Goal: Obtain resource: Obtain resource

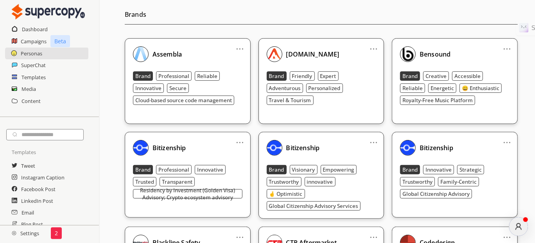
scroll to position [156, 0]
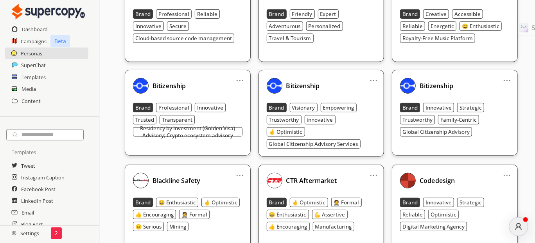
click at [435, 88] on b "Bitizenship" at bounding box center [436, 86] width 34 height 9
click at [404, 87] on img at bounding box center [408, 86] width 16 height 16
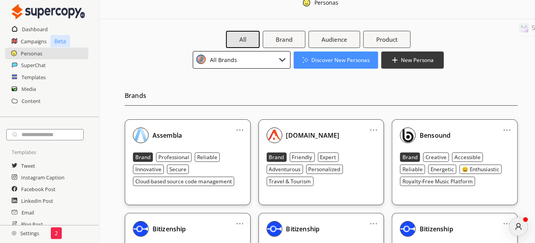
scroll to position [0, 0]
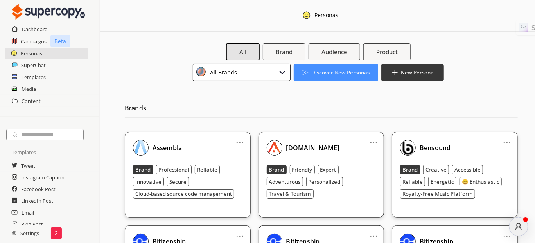
click at [258, 76] on div "All Brands" at bounding box center [242, 73] width 98 height 18
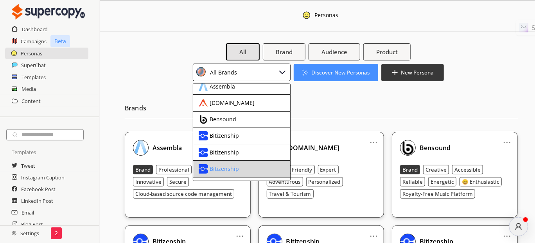
scroll to position [39, 0]
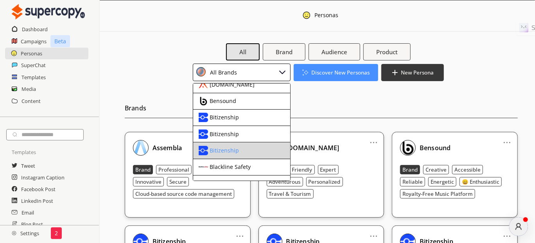
click at [240, 147] on div "Bitizenship" at bounding box center [235, 150] width 73 height 9
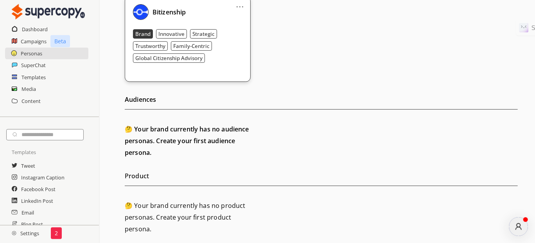
scroll to position [0, 0]
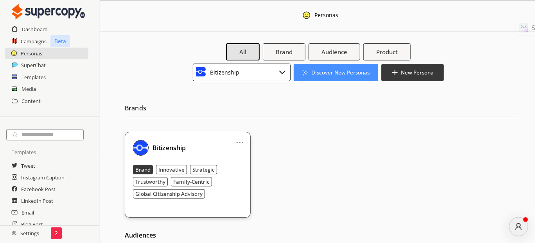
click at [256, 73] on div "Bitizenship" at bounding box center [242, 73] width 98 height 18
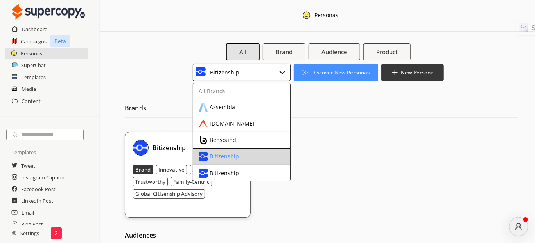
click at [230, 156] on div "Bitizenship" at bounding box center [223, 157] width 29 height 6
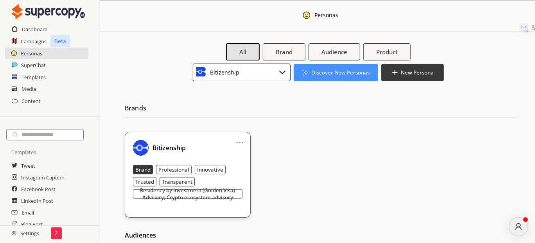
click at [243, 74] on div "Bitizenship" at bounding box center [242, 73] width 98 height 18
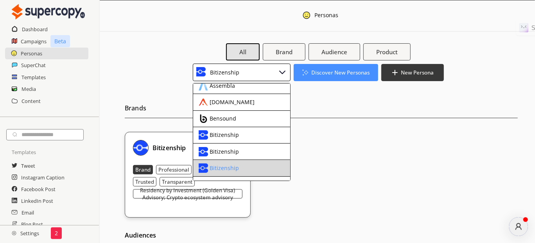
scroll to position [39, 0]
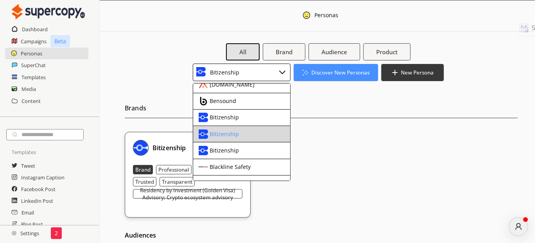
click at [226, 135] on div "Bitizenship" at bounding box center [223, 134] width 29 height 6
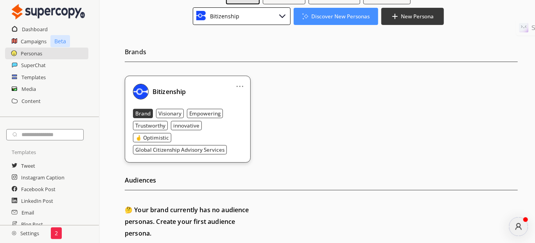
scroll to position [0, 0]
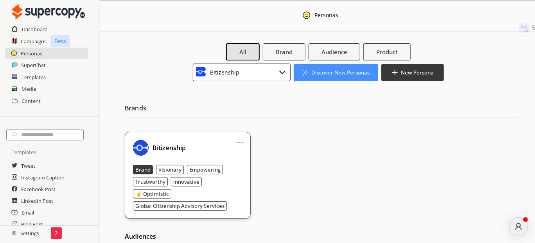
click at [240, 72] on div "Bitizenship" at bounding box center [242, 73] width 98 height 18
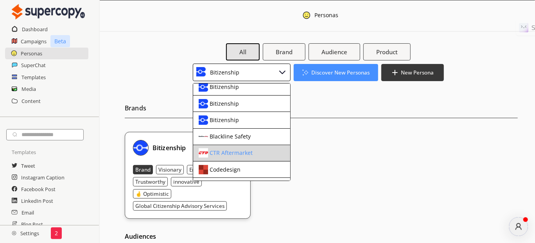
scroll to position [78, 0]
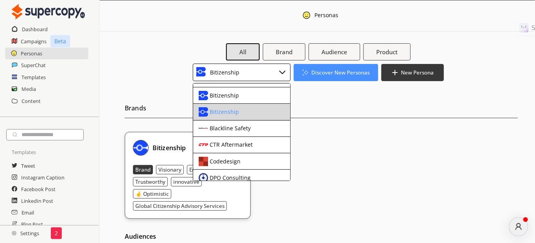
click at [228, 112] on div "Bitizenship" at bounding box center [223, 112] width 29 height 6
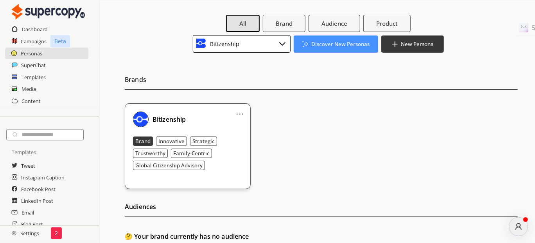
scroll to position [0, 0]
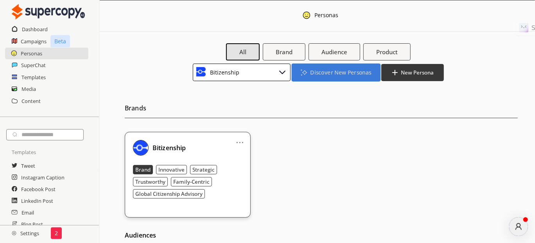
click at [340, 72] on b "Discover New Personas" at bounding box center [340, 72] width 61 height 7
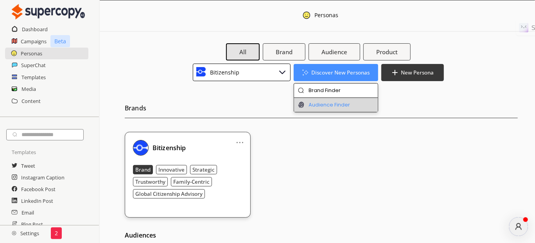
click at [336, 102] on li "Audience Finder" at bounding box center [336, 105] width 84 height 14
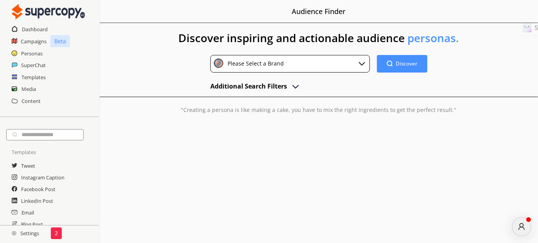
click at [382, 73] on div "Discover Discover" at bounding box center [402, 65] width 50 height 20
click at [394, 62] on button "Discover Discover" at bounding box center [402, 63] width 53 height 18
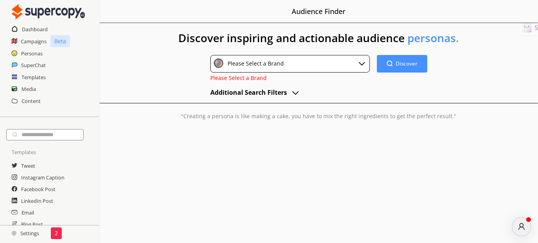
click at [234, 75] on span "Please Select a Brand" at bounding box center [238, 77] width 56 height 7
click at [240, 68] on div "Please Select a Brand" at bounding box center [254, 64] width 59 height 11
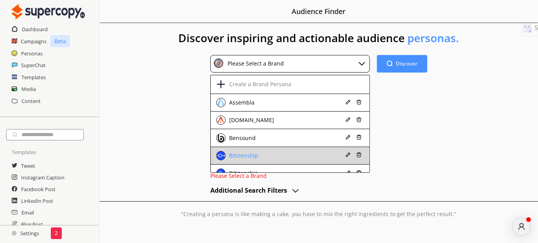
click at [251, 157] on div "Bitizenship" at bounding box center [242, 156] width 31 height 6
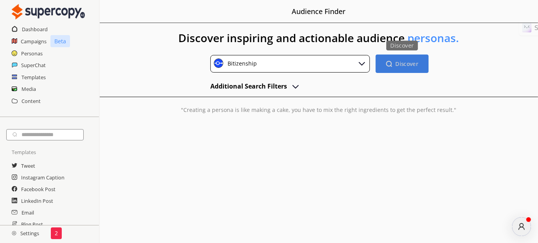
click at [412, 59] on button "Discover Discover" at bounding box center [402, 63] width 53 height 18
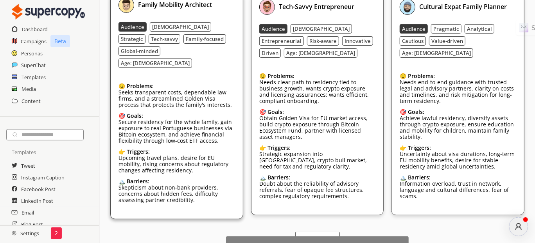
scroll to position [163, 0]
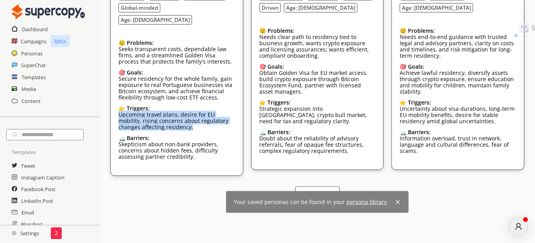
drag, startPoint x: 176, startPoint y: 113, endPoint x: 108, endPoint y: 103, distance: 68.8
click at [108, 103] on div "Discover inspiring and actionable audience personas. Bitizenship Discover Disco…" at bounding box center [317, 58] width 435 height 396
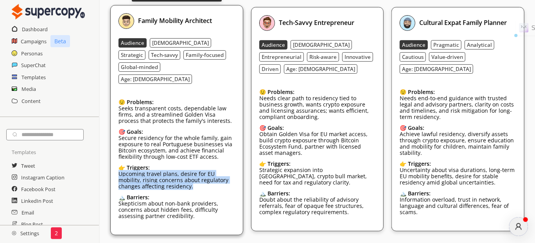
scroll to position [83, 0]
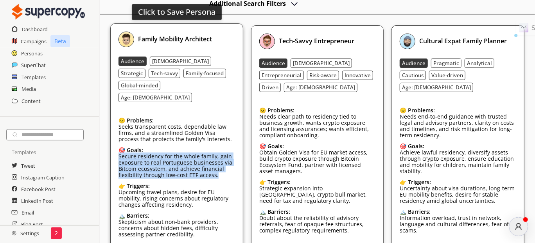
drag, startPoint x: 222, startPoint y: 161, endPoint x: 111, endPoint y: 146, distance: 111.9
click at [111, 146] on div "Click to Save Persona Family Mobility Architect Audience [DEMOGRAPHIC_DATA] Str…" at bounding box center [176, 138] width 132 height 231
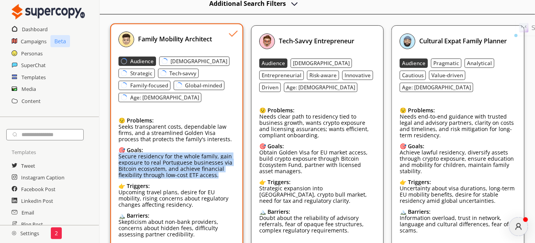
copy p "Secure residency for the whole family, gain exposure to real Portuguese busines…"
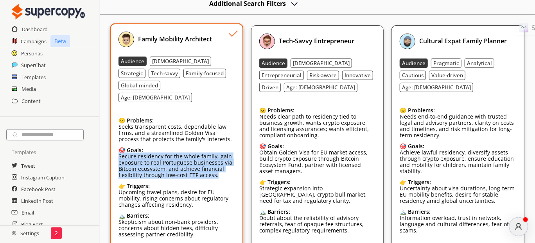
copy p "Secure residency for the whole family, gain exposure to real Portuguese busines…"
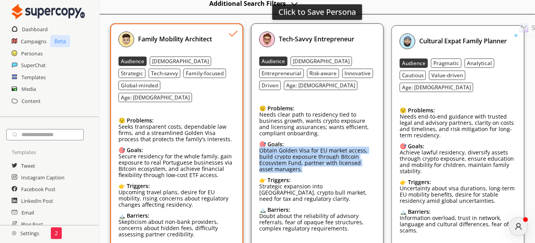
drag, startPoint x: 302, startPoint y: 170, endPoint x: 254, endPoint y: 153, distance: 50.9
click at [254, 153] on div "Click to Save Persona Tech-Savvy Entrepreneur Audience [DEMOGRAPHIC_DATA] Entre…" at bounding box center [317, 135] width 132 height 225
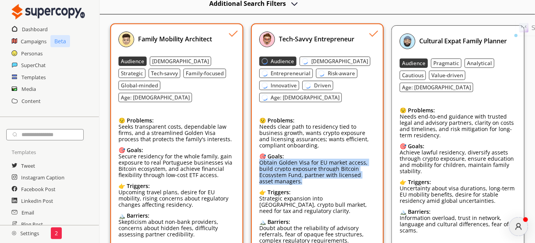
copy p "Obtain Golden Visa for EU market access, build crypto exposure through Bitcoin …"
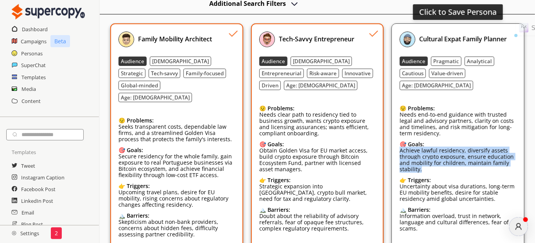
drag, startPoint x: 428, startPoint y: 158, endPoint x: 392, endPoint y: 141, distance: 39.0
click at [392, 141] on div "Click to Save Persona Cultural Expat Family Planner Audience Pragmatic Analytic…" at bounding box center [457, 135] width 132 height 225
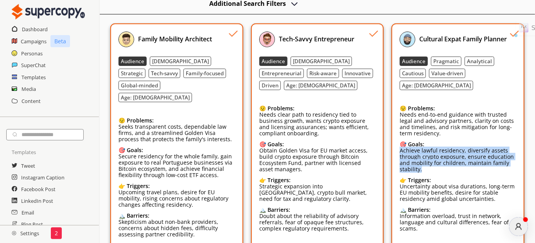
copy p "Achieve lawful residency, diversify assets through crypto exposure, ensure educ…"
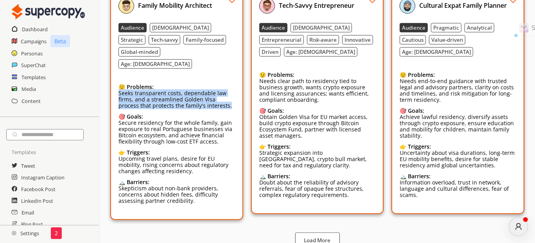
drag, startPoint x: 215, startPoint y: 92, endPoint x: 117, endPoint y: 82, distance: 98.7
click at [117, 82] on div "Family Mobility Architect Audience [DEMOGRAPHIC_DATA] Strategic Tech-savvy Fami…" at bounding box center [176, 105] width 132 height 231
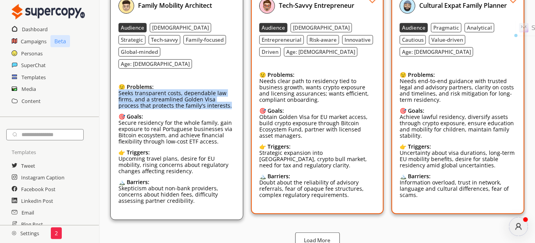
copy p "Seeks transparent costs, dependable law firms, and a streamlined Golden Visa pr…"
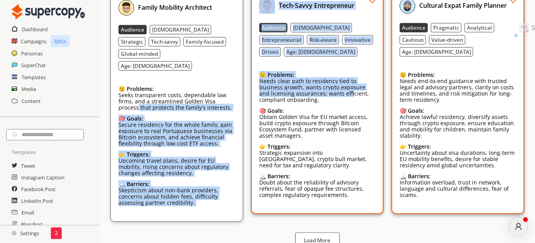
drag, startPoint x: 338, startPoint y: 96, endPoint x: 246, endPoint y: 87, distance: 91.9
click at [245, 87] on div "Click to Save Persona Family Mobility Architect Audience [DEMOGRAPHIC_DATA] Str…" at bounding box center [316, 107] width 413 height 231
click at [313, 91] on p "Needs clear path to residency tied to business growth, wants crypto exposure an…" at bounding box center [317, 90] width 116 height 25
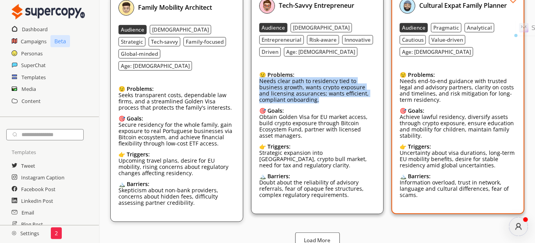
drag, startPoint x: 326, startPoint y: 98, endPoint x: 259, endPoint y: 81, distance: 68.4
click at [259, 81] on p "Needs clear path to residency tied to business growth, wants crypto exposure an…" at bounding box center [317, 90] width 116 height 25
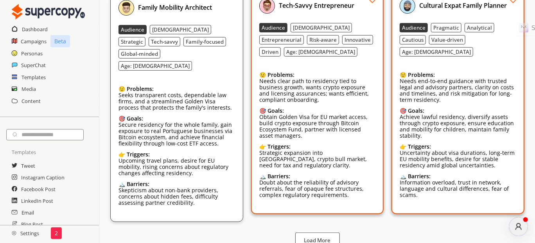
drag, startPoint x: 279, startPoint y: 83, endPoint x: 312, endPoint y: 49, distance: 47.0
click at [312, 49] on div "Audience [DEMOGRAPHIC_DATA] Entrepreneurial Risk-aware Innovative Driven Age: […" at bounding box center [317, 40] width 116 height 34
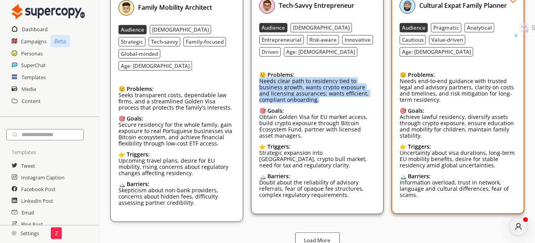
drag, startPoint x: 336, startPoint y: 100, endPoint x: 259, endPoint y: 79, distance: 79.9
click at [259, 79] on p "Needs clear path to residency tied to business growth, wants crypto exposure an…" at bounding box center [317, 90] width 116 height 25
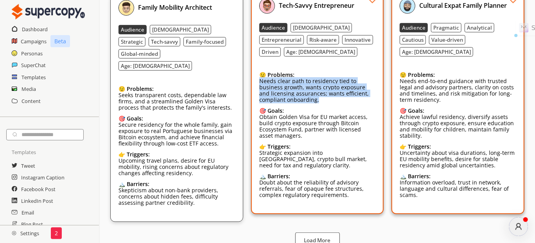
copy p "Needs clear path to residency tied to business growth, wants crypto exposure an…"
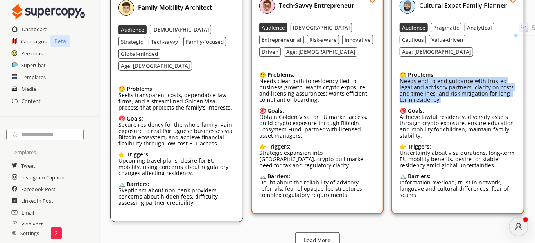
drag, startPoint x: 442, startPoint y: 84, endPoint x: 392, endPoint y: 69, distance: 52.3
click at [392, 69] on div "Cultural Expat Family Planner Audience Pragmatic Analytical Cautious Value-driv…" at bounding box center [457, 102] width 132 height 225
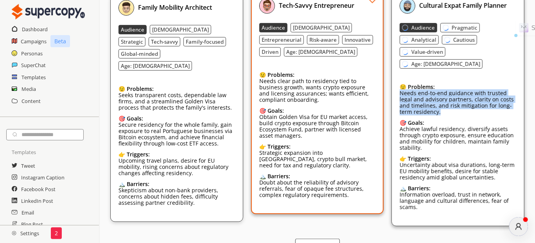
copy p "Needs end-to-end guidance with trusted legal and advisory partners, clarity on …"
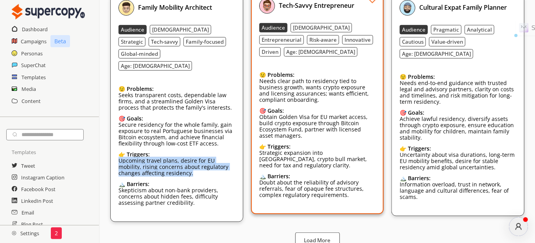
drag, startPoint x: 183, startPoint y: 157, endPoint x: 105, endPoint y: 147, distance: 78.4
click at [105, 147] on div "Discover inspiring and actionable audience personas. Bitizenship Discover Disco…" at bounding box center [317, 82] width 435 height 350
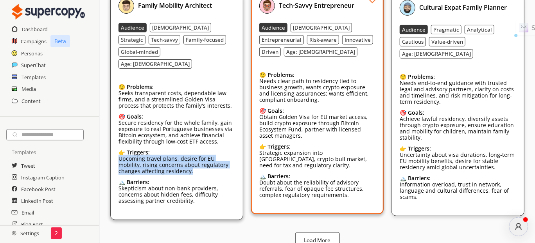
copy p "Upcoming travel plans, desire for EU mobility, rising concerns about regulatory…"
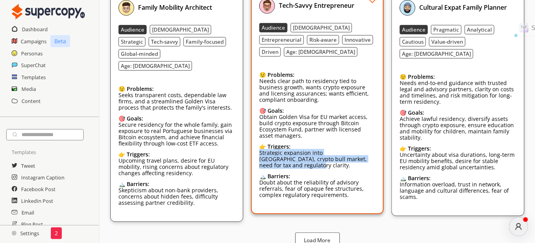
drag, startPoint x: 368, startPoint y: 158, endPoint x: 247, endPoint y: 154, distance: 121.6
click at [247, 154] on div "Click to Save Persona Family Mobility Architect Audience [DEMOGRAPHIC_DATA] Str…" at bounding box center [316, 107] width 413 height 231
copy p "Strategic expansion into [GEOGRAPHIC_DATA], crypto bull market, need for tax an…"
